Goal: Obtain resource: Obtain resource

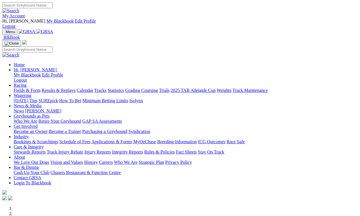
click at [26, 83] on link "Racing" at bounding box center [20, 85] width 13 height 5
click at [29, 134] on link "Industry" at bounding box center [21, 136] width 15 height 5
click at [175, 149] on link "Rules & Policies" at bounding box center [159, 151] width 31 height 5
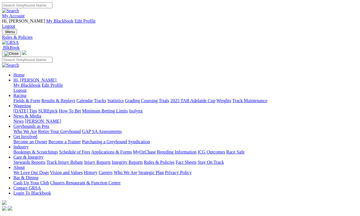
scroll to position [0, 0]
click at [129, 149] on link "Applications & Forms" at bounding box center [111, 151] width 41 height 5
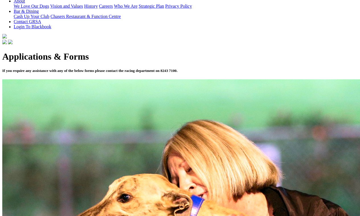
scroll to position [166, 0]
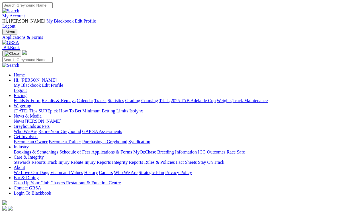
scroll to position [166, 0]
